Goal: Transaction & Acquisition: Purchase product/service

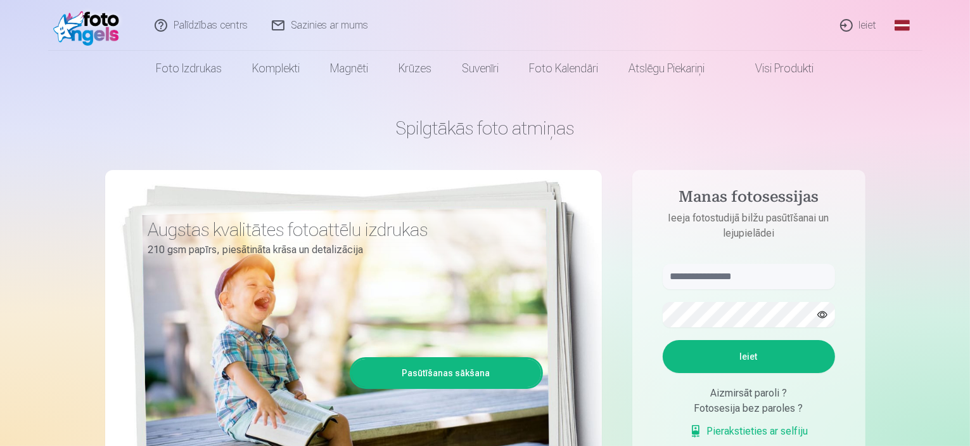
click at [861, 22] on link "Ieiet" at bounding box center [859, 25] width 61 height 51
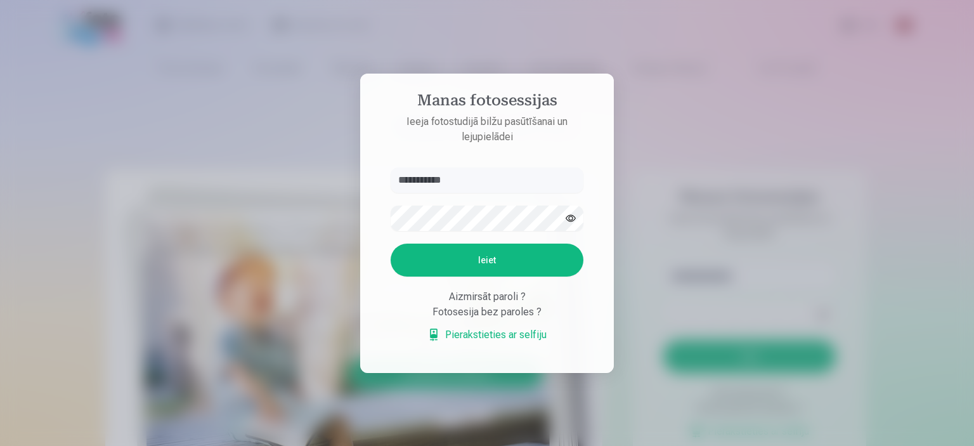
type input "**********"
click at [508, 259] on button "Ieiet" at bounding box center [486, 259] width 193 height 33
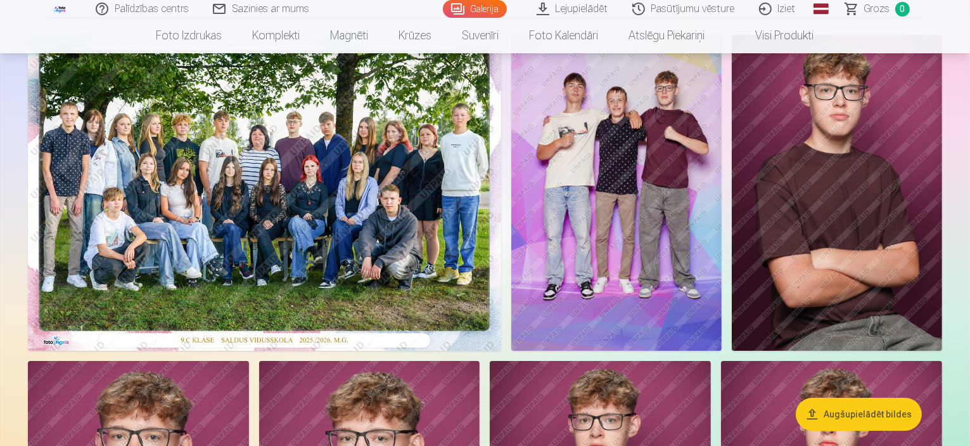
scroll to position [127, 0]
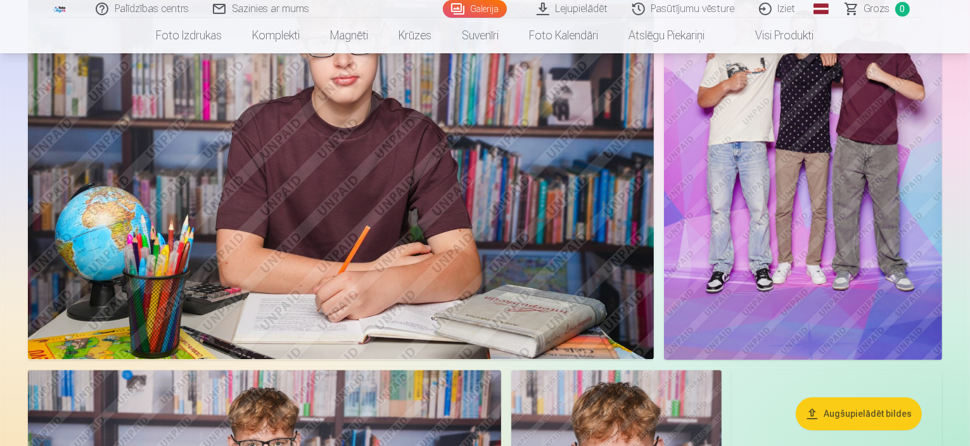
scroll to position [2903, 0]
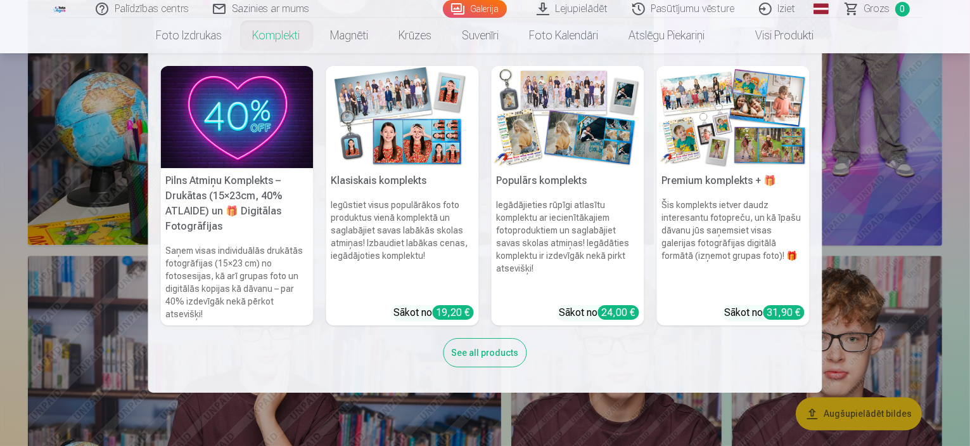
click at [289, 30] on link "Komplekti" at bounding box center [277, 35] width 78 height 35
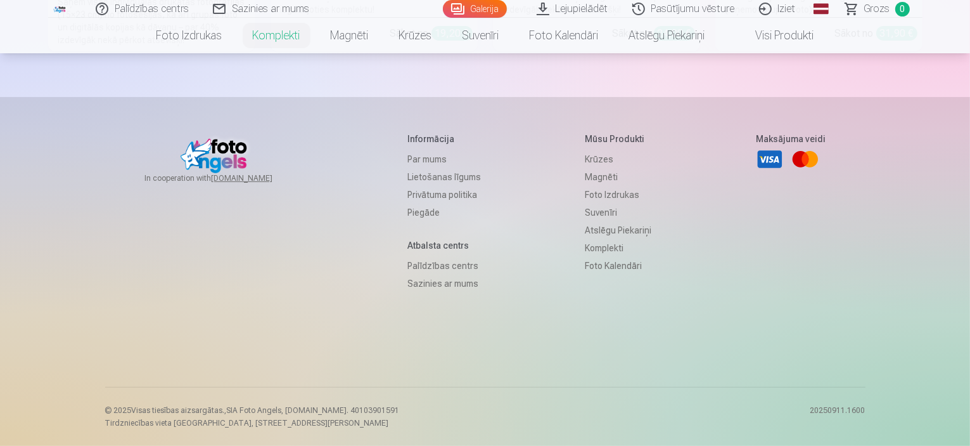
click at [272, 33] on link "Komplekti" at bounding box center [277, 35] width 78 height 35
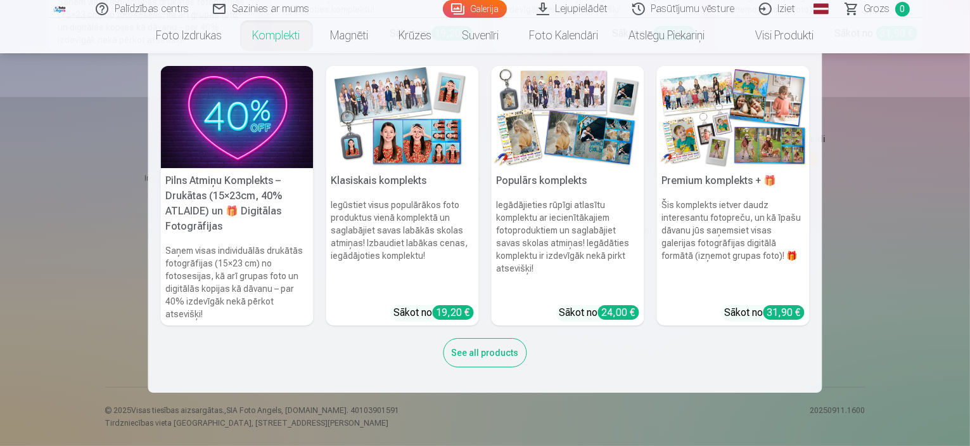
click at [272, 32] on link "Komplekti" at bounding box center [277, 35] width 78 height 35
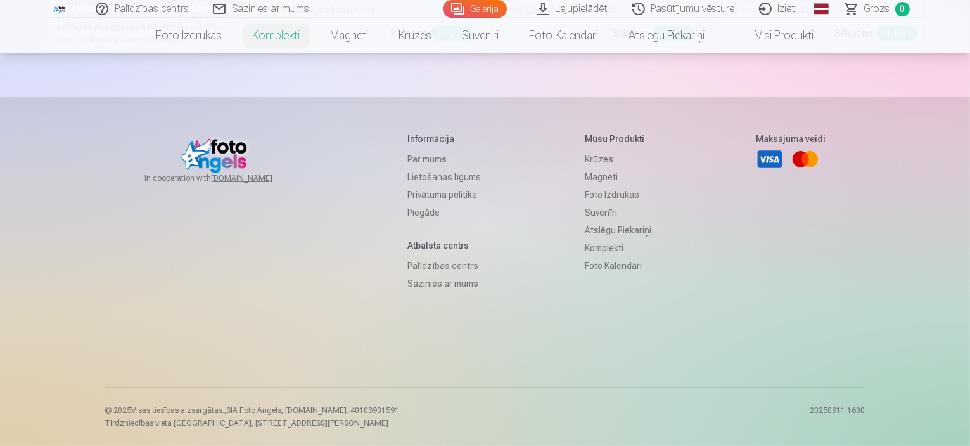
click at [272, 32] on link "Komplekti" at bounding box center [277, 35] width 78 height 35
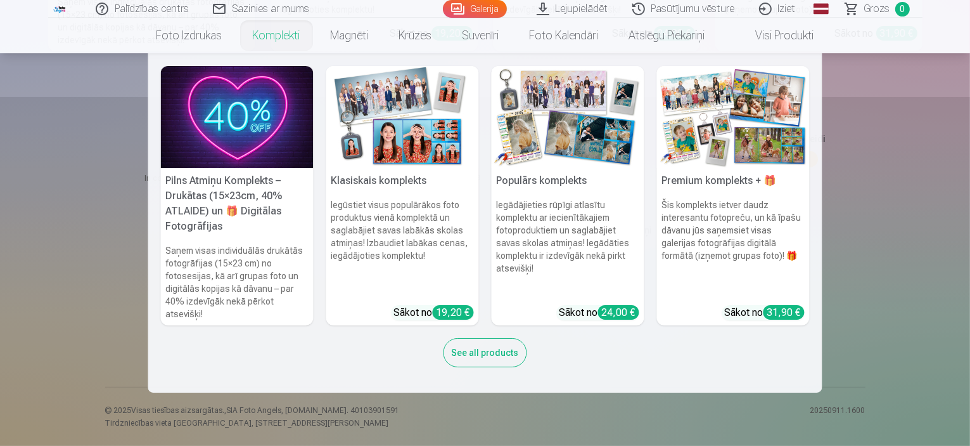
click at [272, 32] on link "Komplekti" at bounding box center [277, 35] width 78 height 35
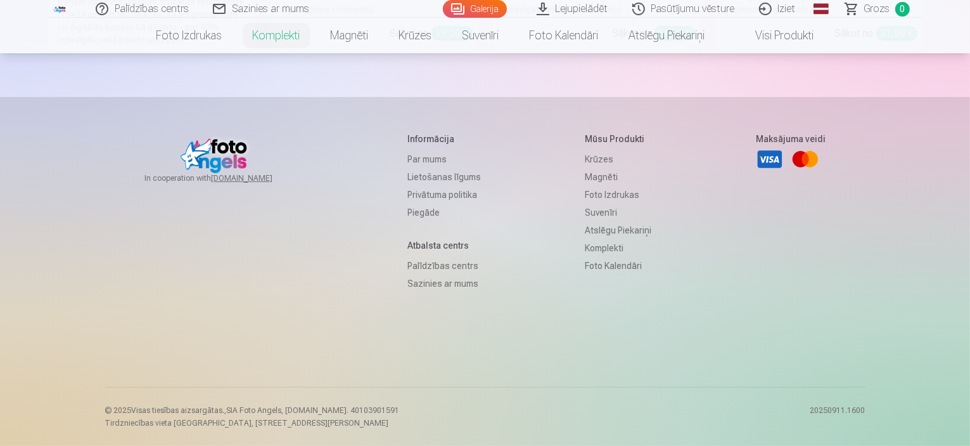
click at [272, 32] on link "Komplekti" at bounding box center [277, 35] width 78 height 35
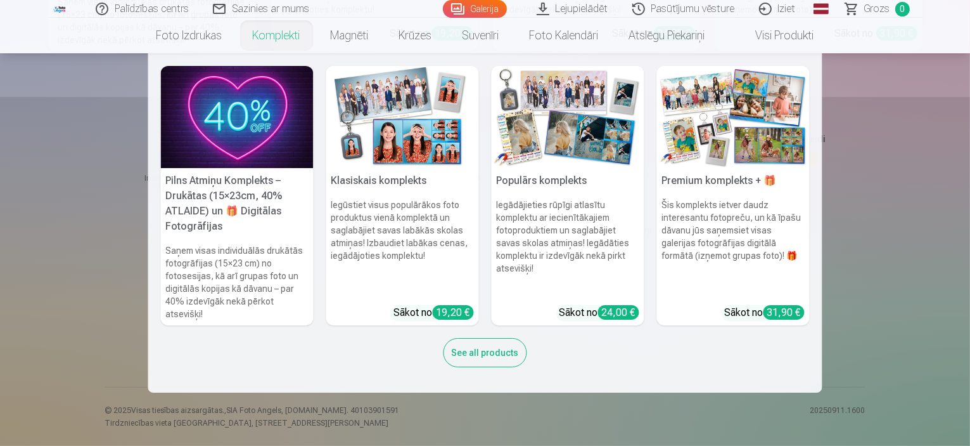
click at [272, 32] on link "Komplekti" at bounding box center [277, 35] width 78 height 35
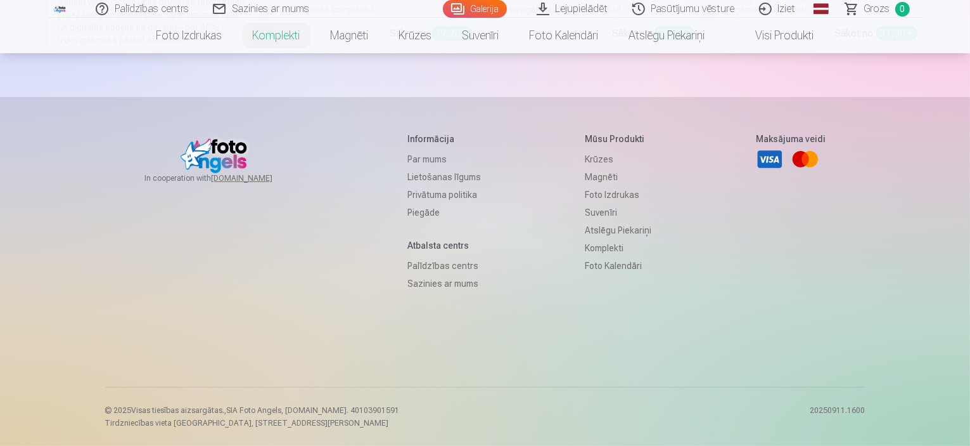
click at [272, 32] on link "Komplekti" at bounding box center [277, 35] width 78 height 35
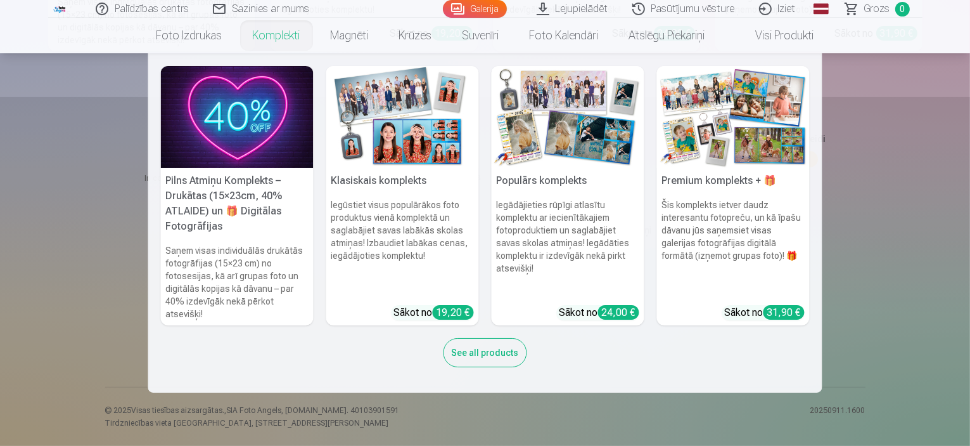
click at [272, 32] on link "Komplekti" at bounding box center [277, 35] width 78 height 35
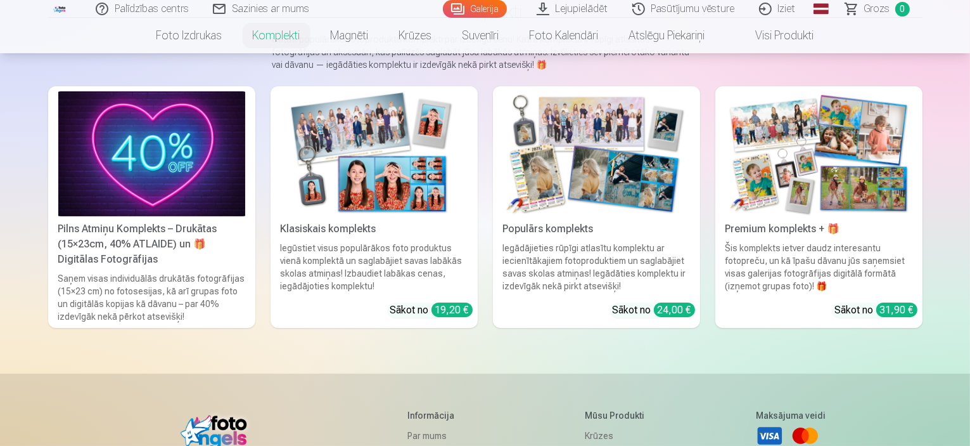
scroll to position [63, 0]
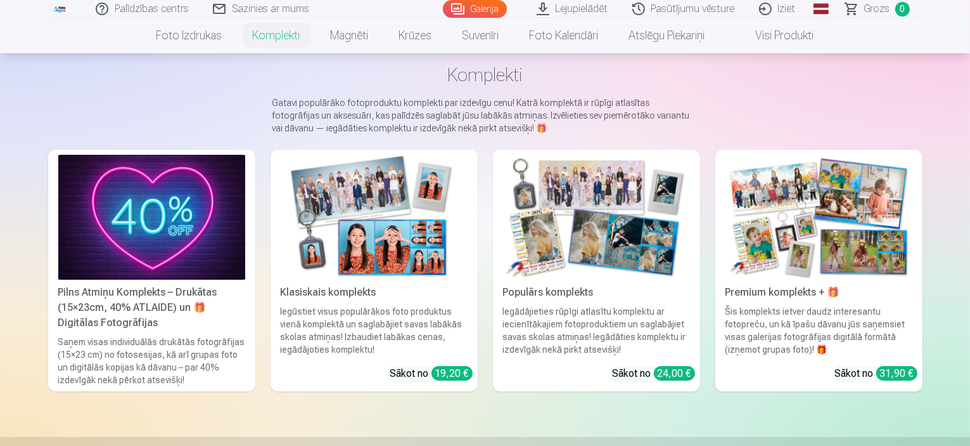
click at [577, 191] on img at bounding box center [596, 217] width 187 height 125
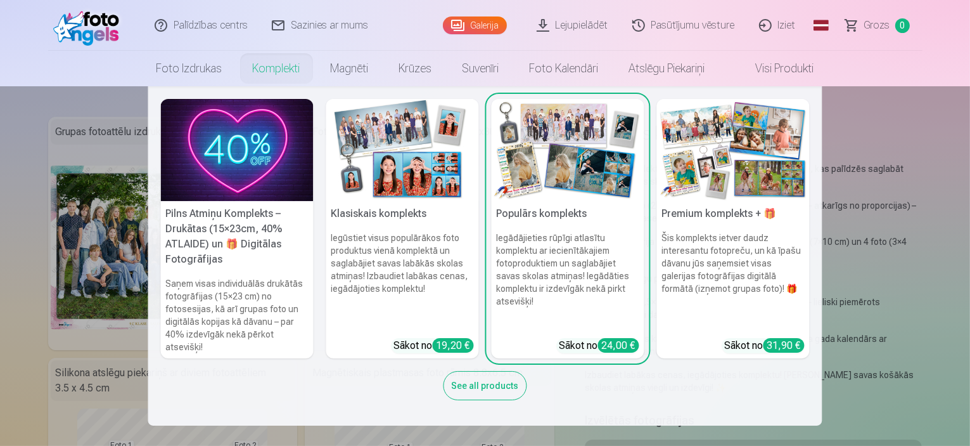
click at [438, 157] on img at bounding box center [402, 150] width 153 height 102
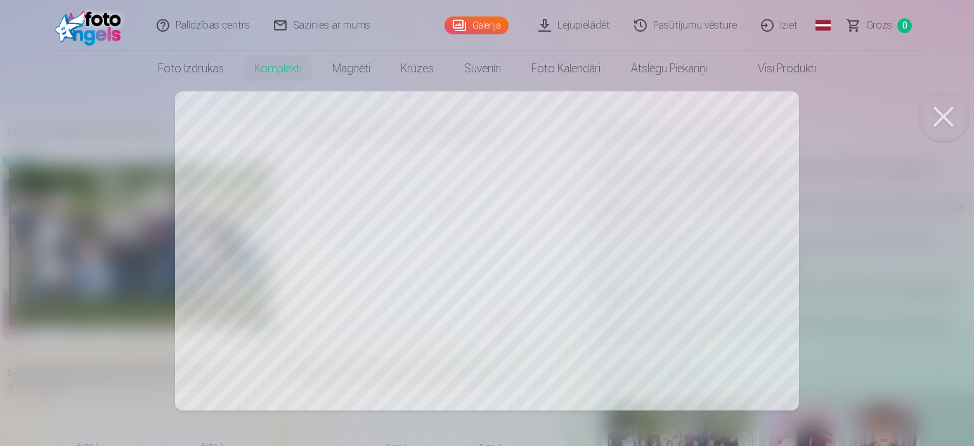
click at [937, 116] on button at bounding box center [943, 116] width 51 height 51
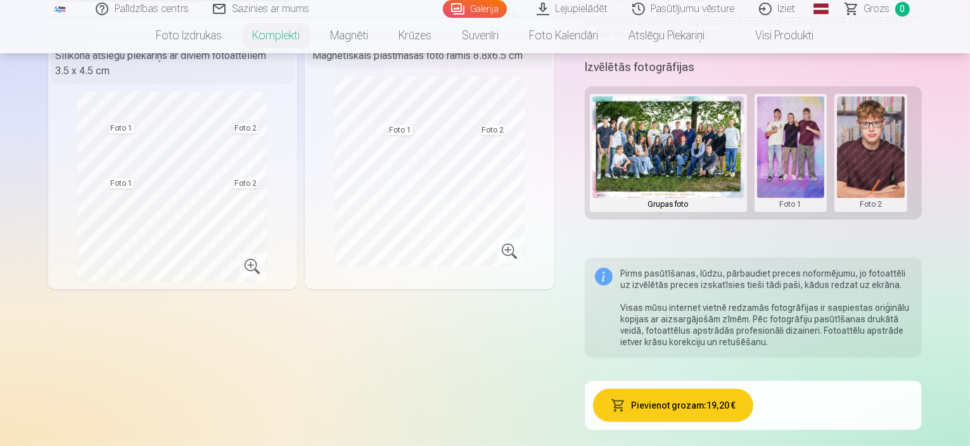
scroll to position [190, 0]
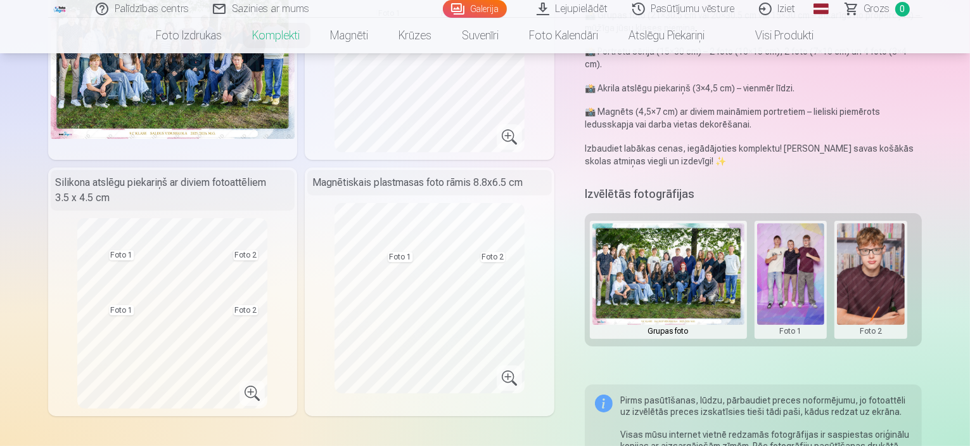
click at [655, 262] on img at bounding box center [669, 273] width 152 height 101
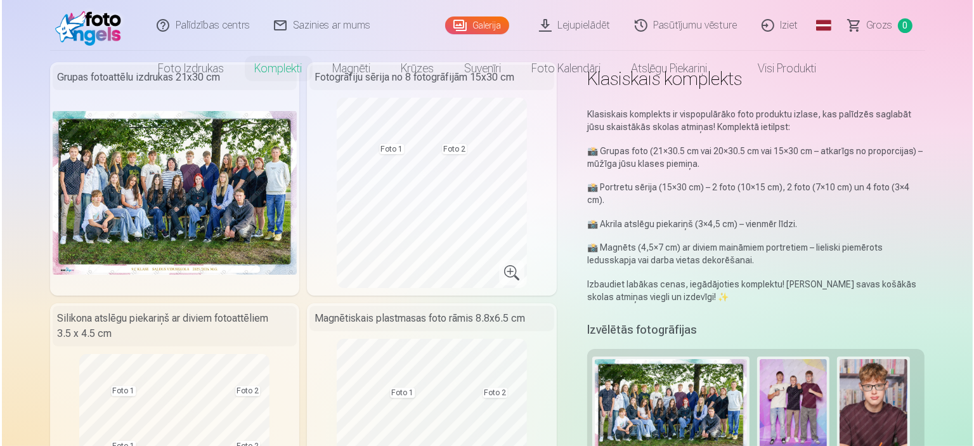
scroll to position [0, 0]
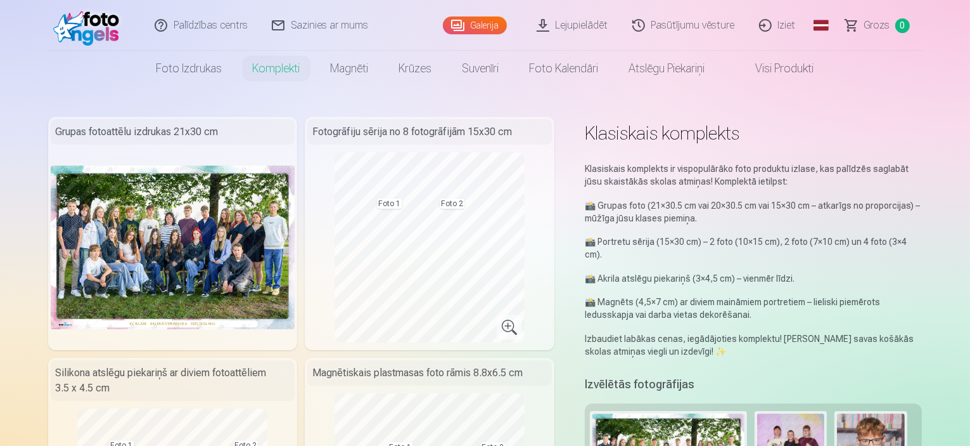
click at [128, 241] on img at bounding box center [173, 246] width 245 height 163
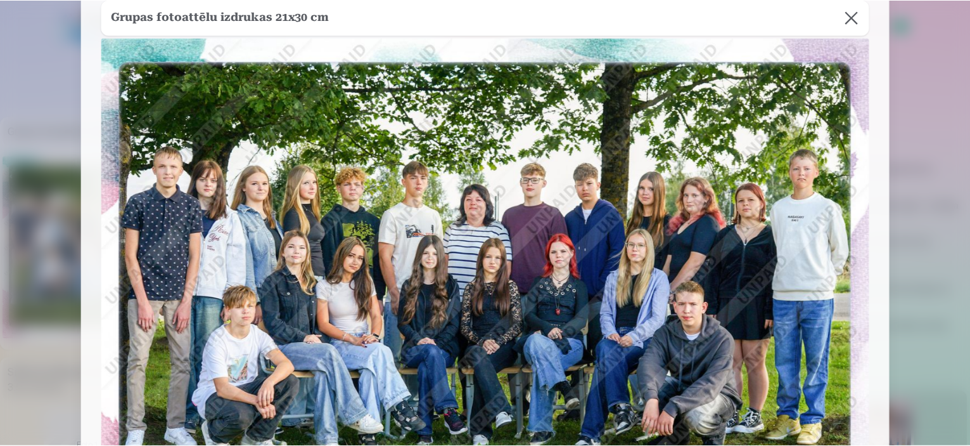
scroll to position [127, 0]
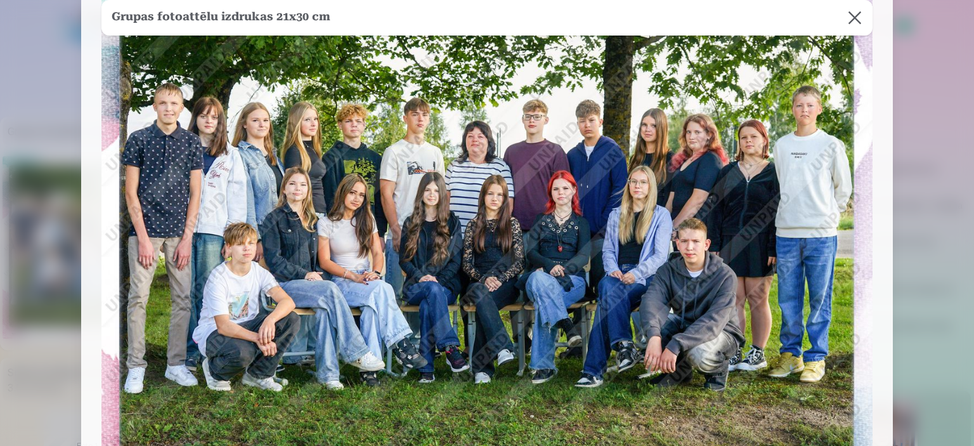
click at [850, 18] on button at bounding box center [854, 17] width 35 height 35
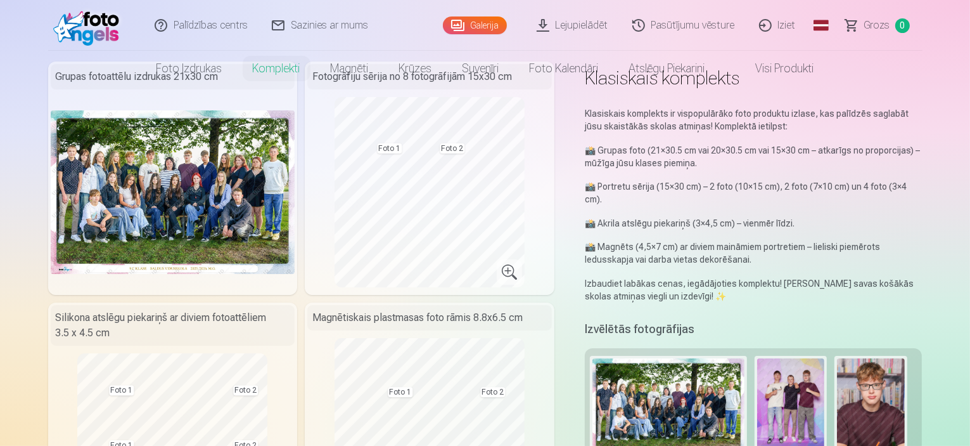
scroll to position [0, 0]
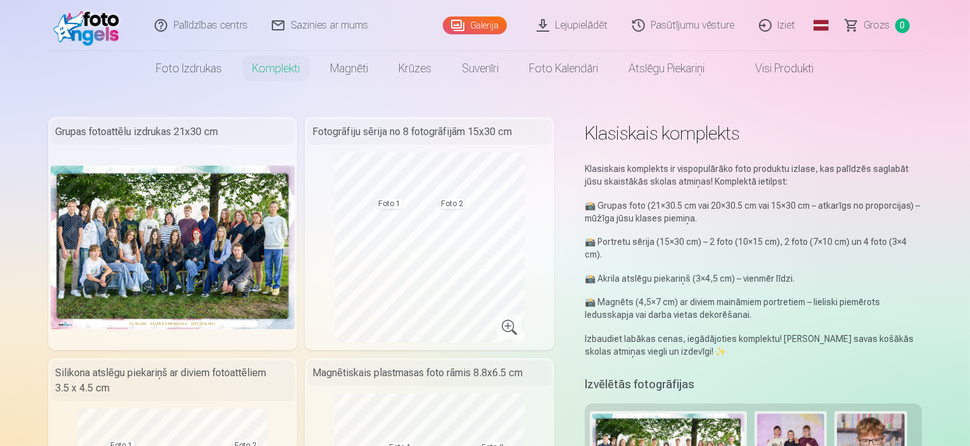
click at [773, 67] on link "Visi produkti" at bounding box center [775, 68] width 109 height 35
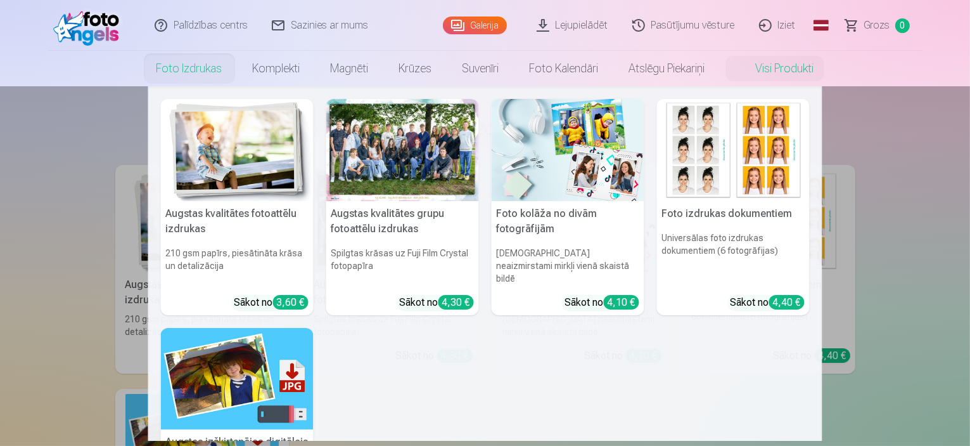
click at [172, 68] on link "Foto izdrukas" at bounding box center [189, 68] width 96 height 35
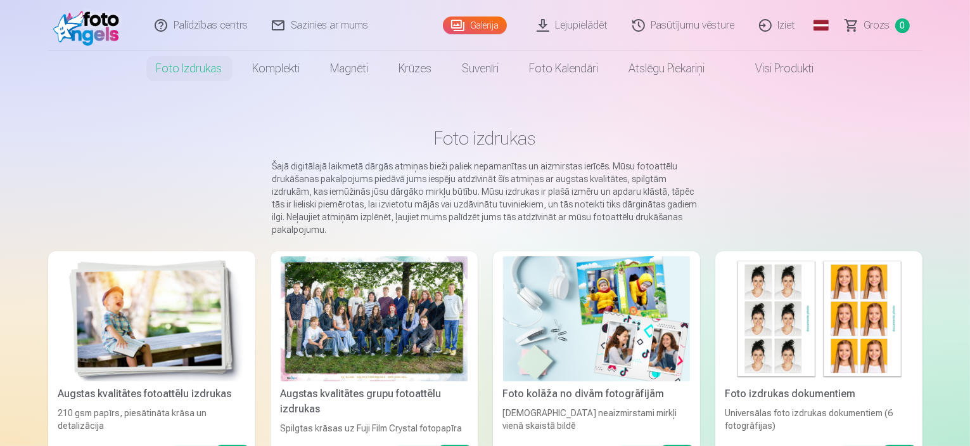
click at [488, 22] on link "Galerija" at bounding box center [475, 25] width 64 height 18
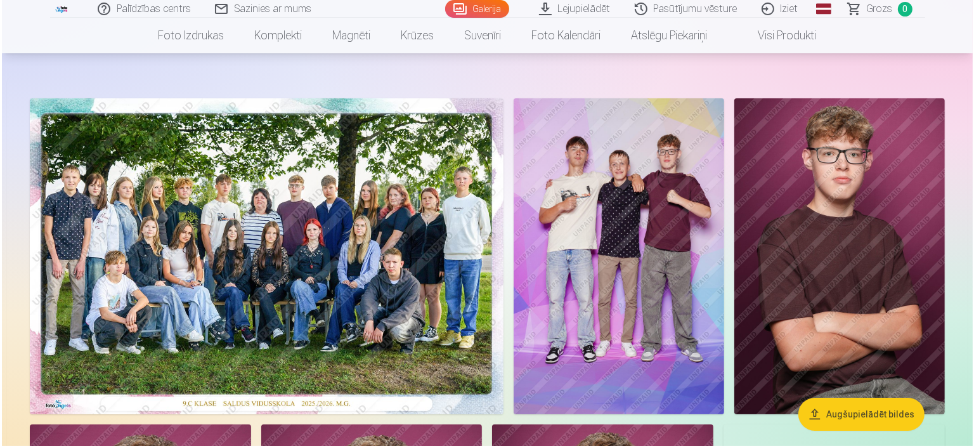
scroll to position [63, 0]
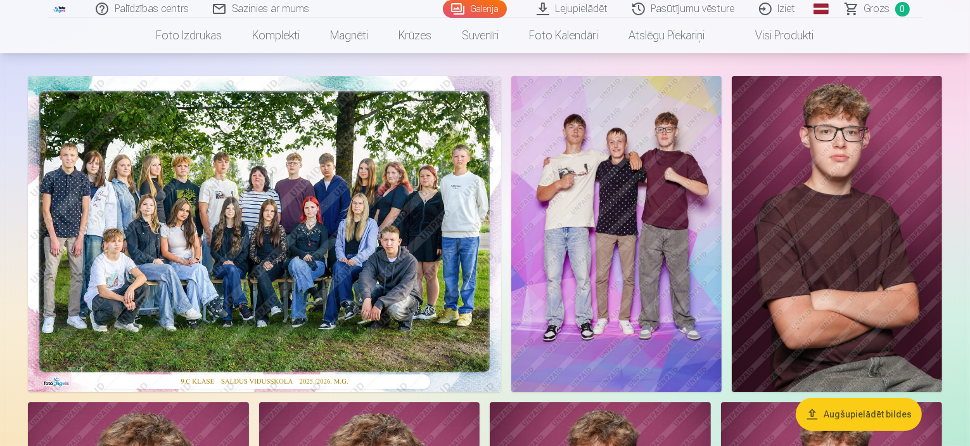
click at [380, 219] on img at bounding box center [264, 234] width 473 height 316
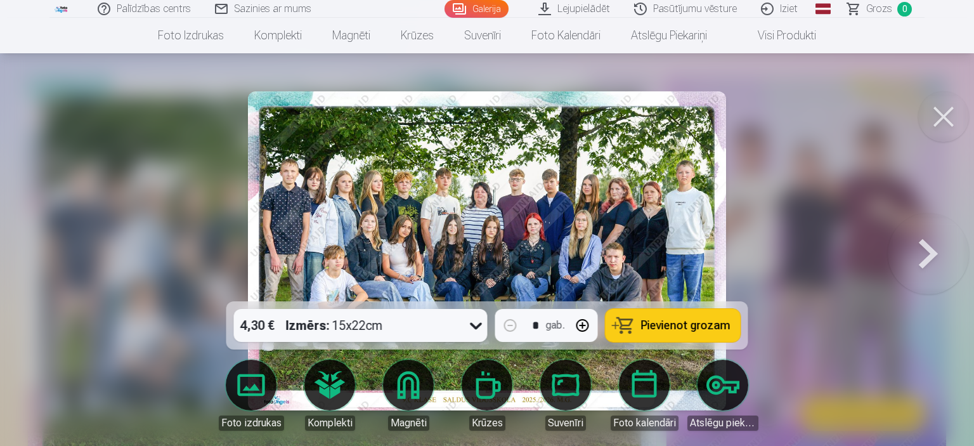
click at [336, 381] on link "Komplekti" at bounding box center [329, 394] width 71 height 71
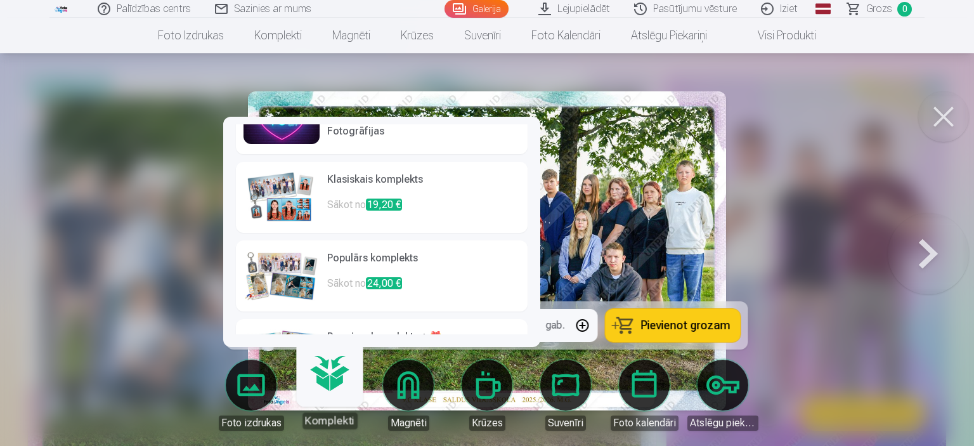
scroll to position [101, 0]
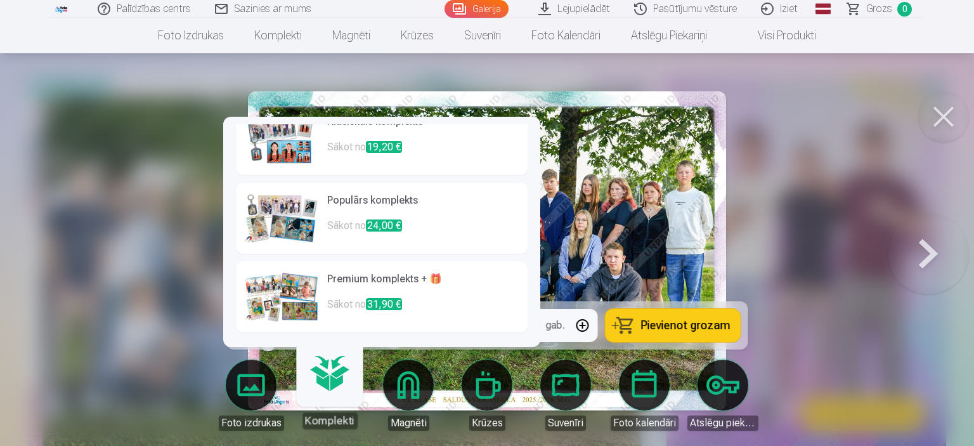
click at [375, 285] on h6 "Premium komplekts + 🎁" at bounding box center [423, 283] width 193 height 25
